Goal: Navigation & Orientation: Find specific page/section

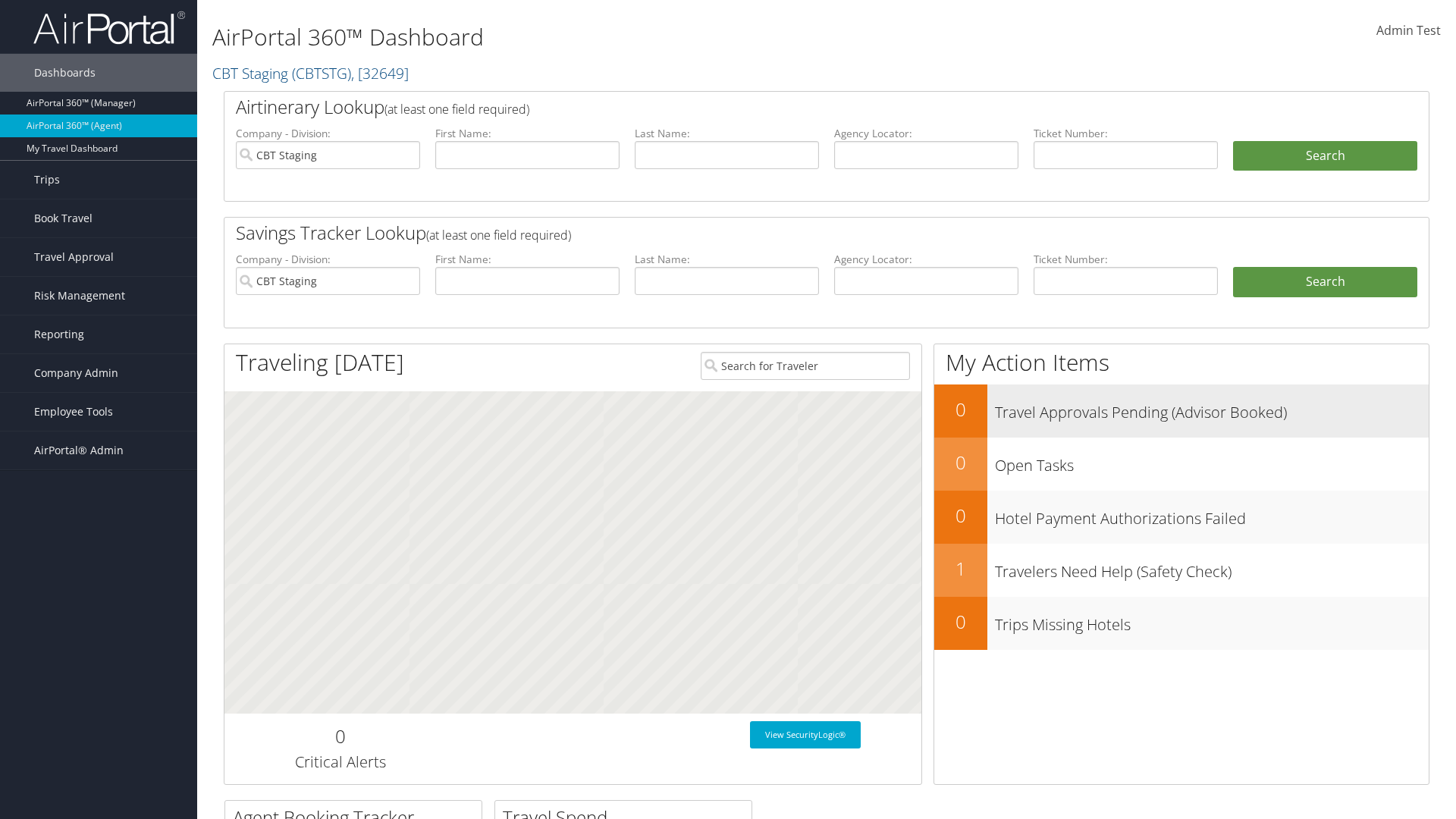
click at [1182, 410] on h3 "Travel Approvals Pending (Advisor Booked)" at bounding box center [1212, 409] width 433 height 29
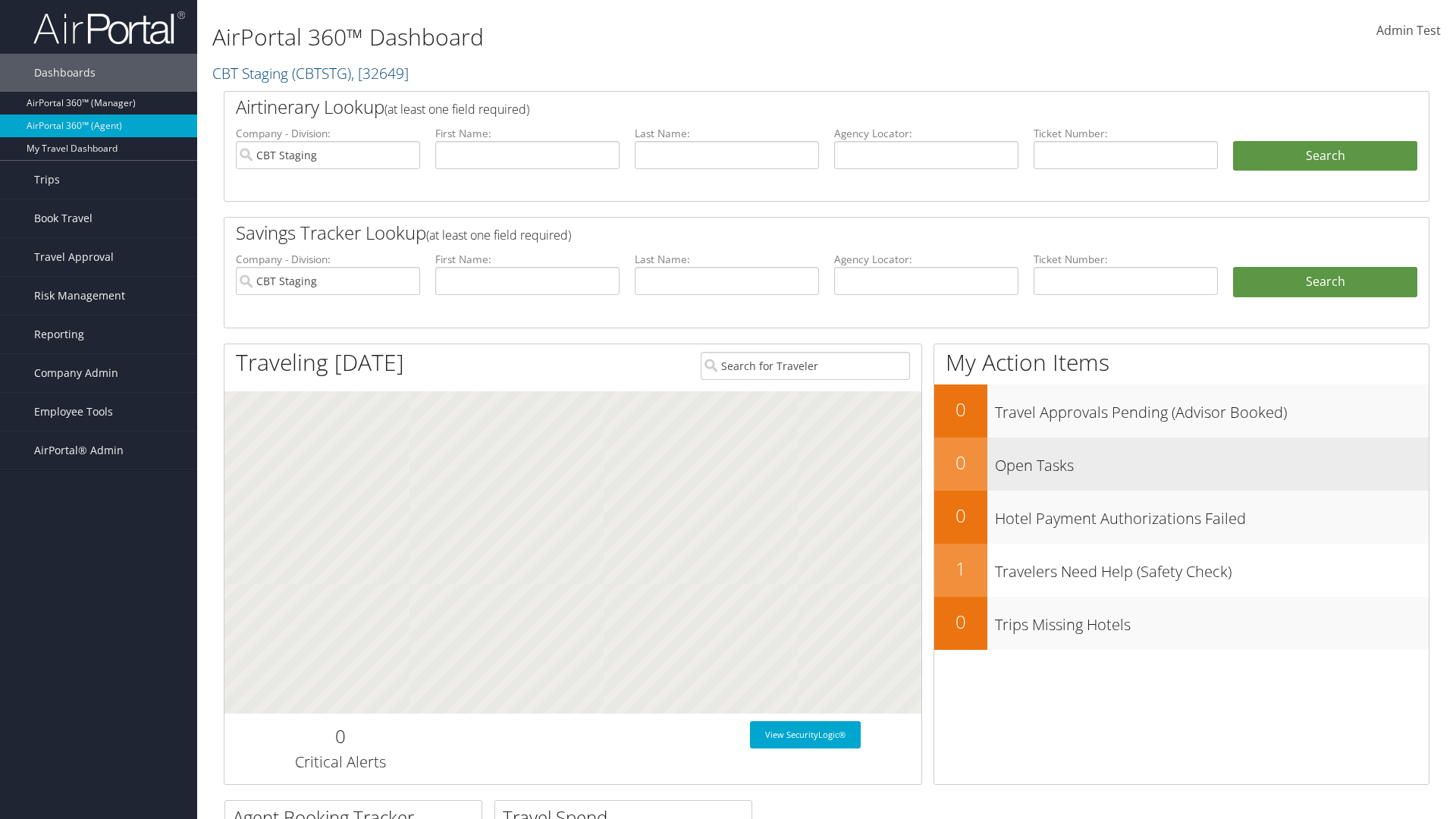
click at [1182, 463] on h3 "Open Tasks" at bounding box center [1212, 462] width 433 height 29
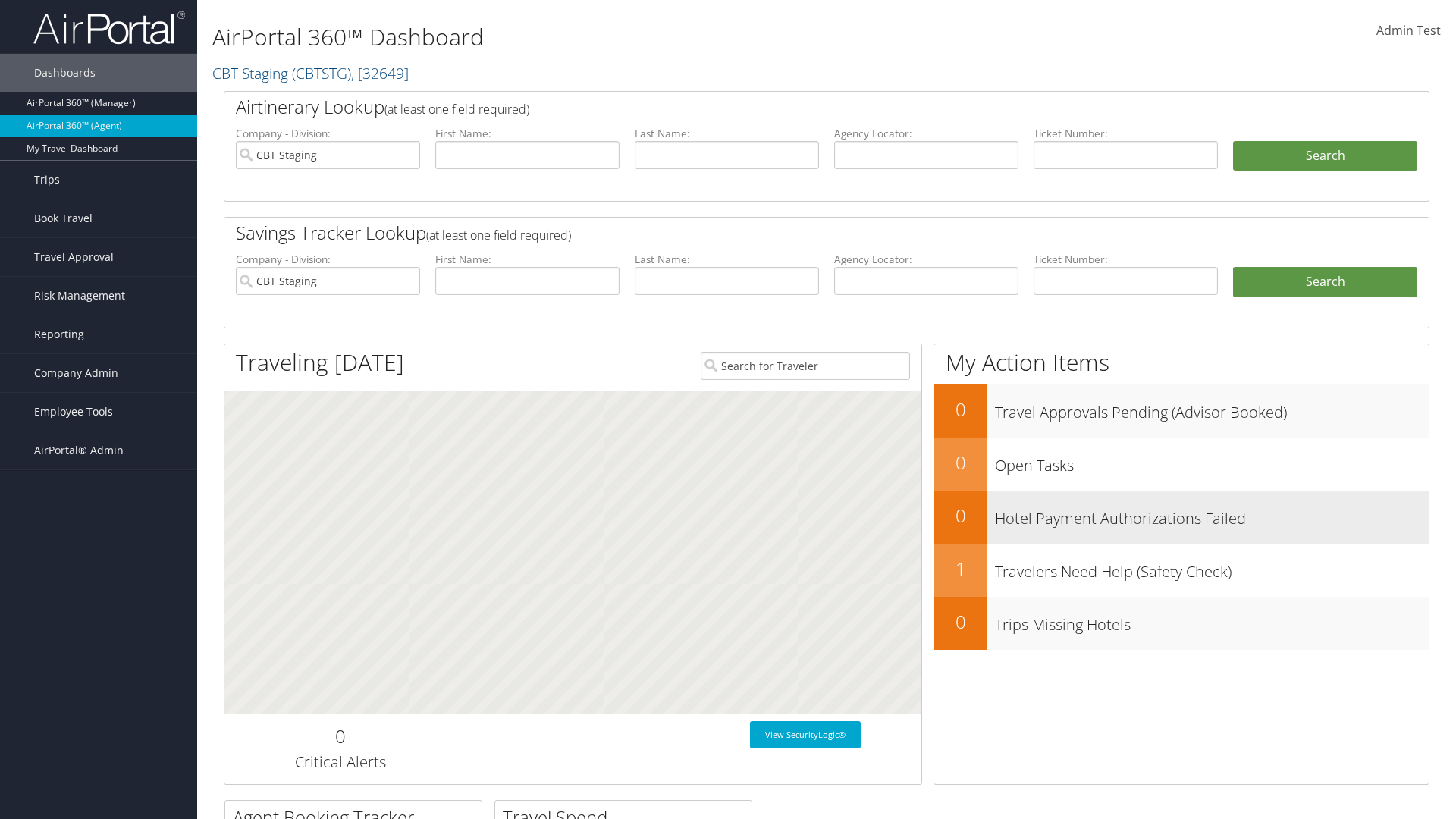
click at [1182, 517] on h3 "Hotel Payment Authorizations Failed" at bounding box center [1212, 515] width 433 height 29
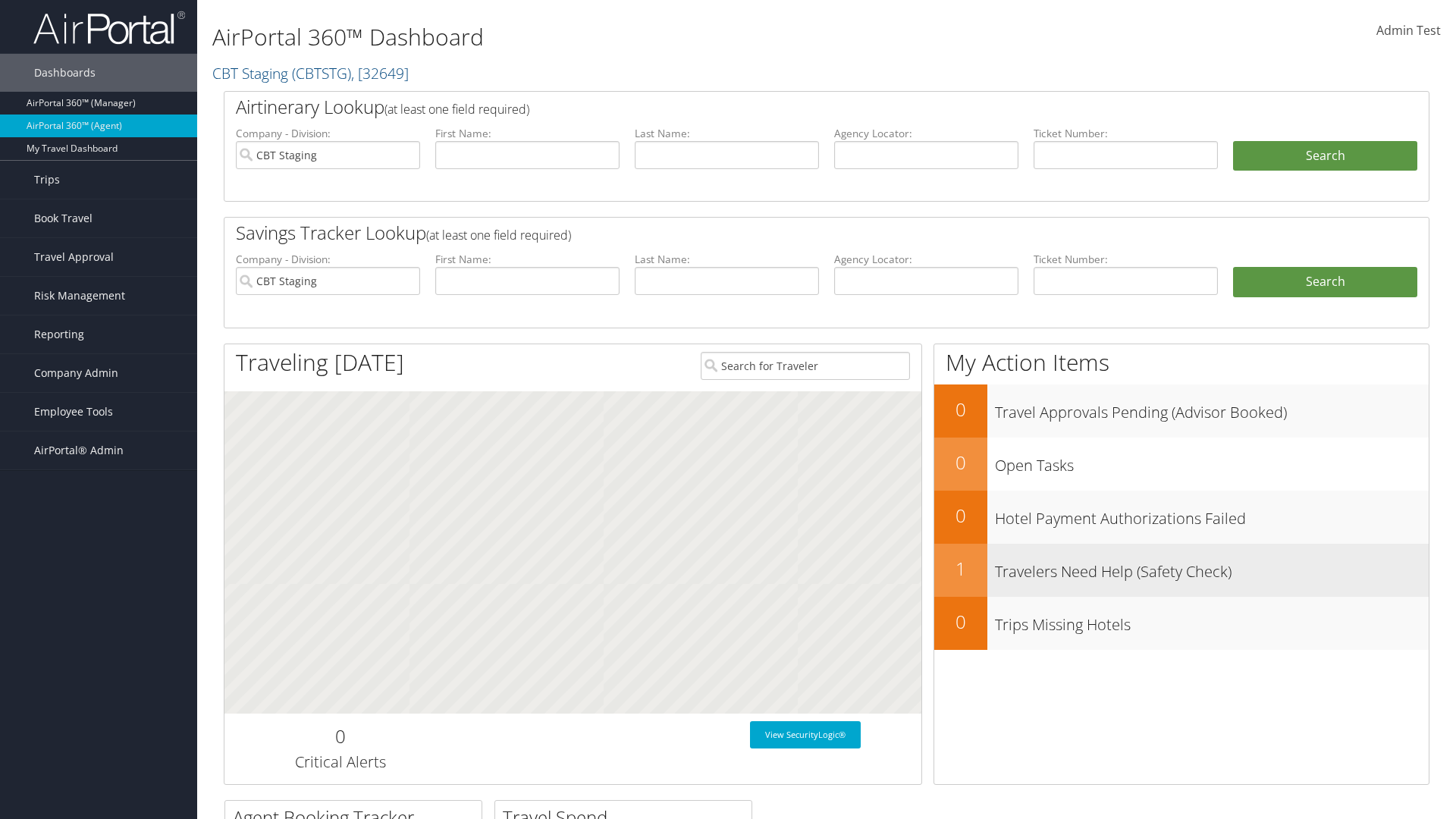
click at [1182, 570] on h3 "Travelers Need Help (Safety Check)" at bounding box center [1212, 568] width 433 height 29
